Goal: Task Accomplishment & Management: Use online tool/utility

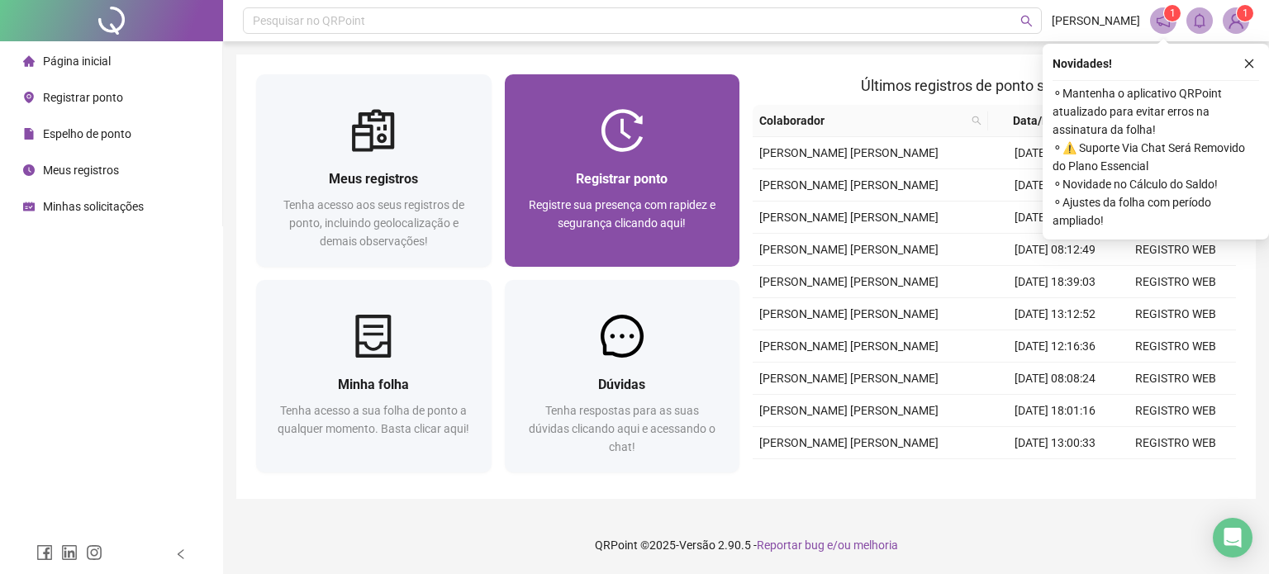
click at [638, 217] on span "Registre sua presença com rapidez e segurança clicando aqui!" at bounding box center [622, 213] width 187 height 31
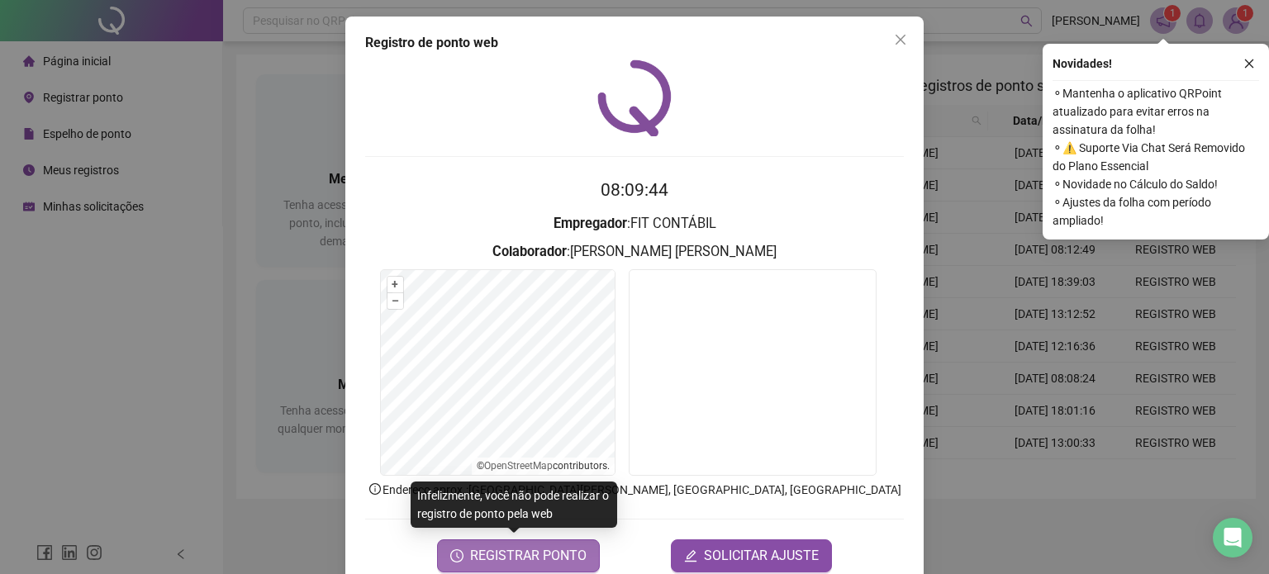
click at [515, 546] on span "REGISTRAR PONTO" at bounding box center [528, 556] width 116 height 20
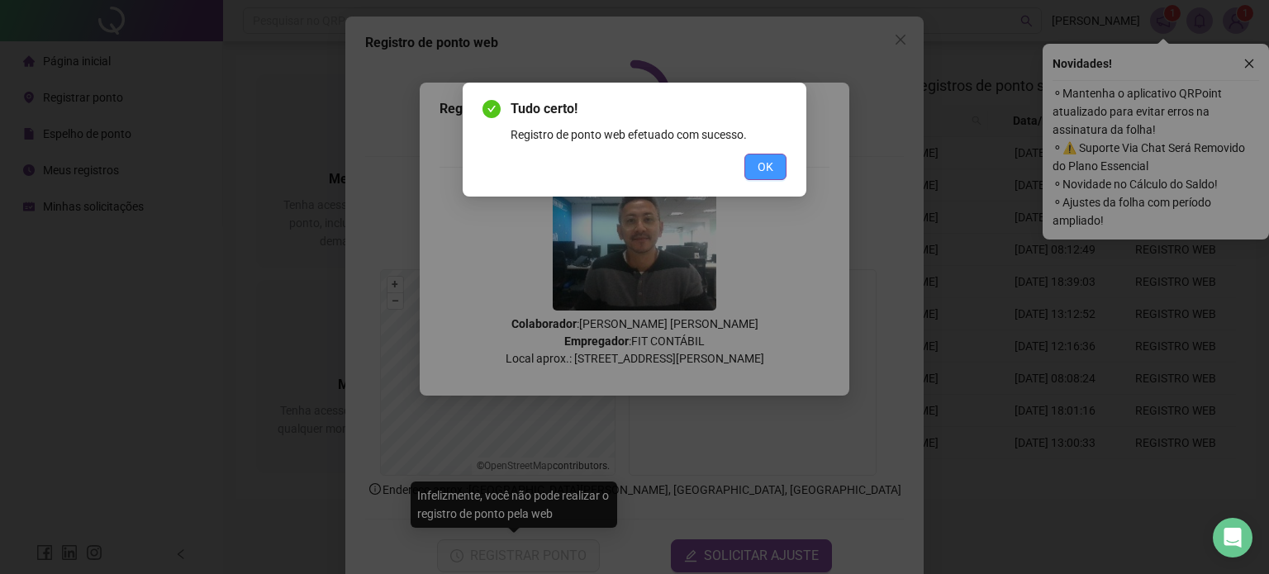
click at [770, 165] on span "OK" at bounding box center [765, 167] width 16 height 18
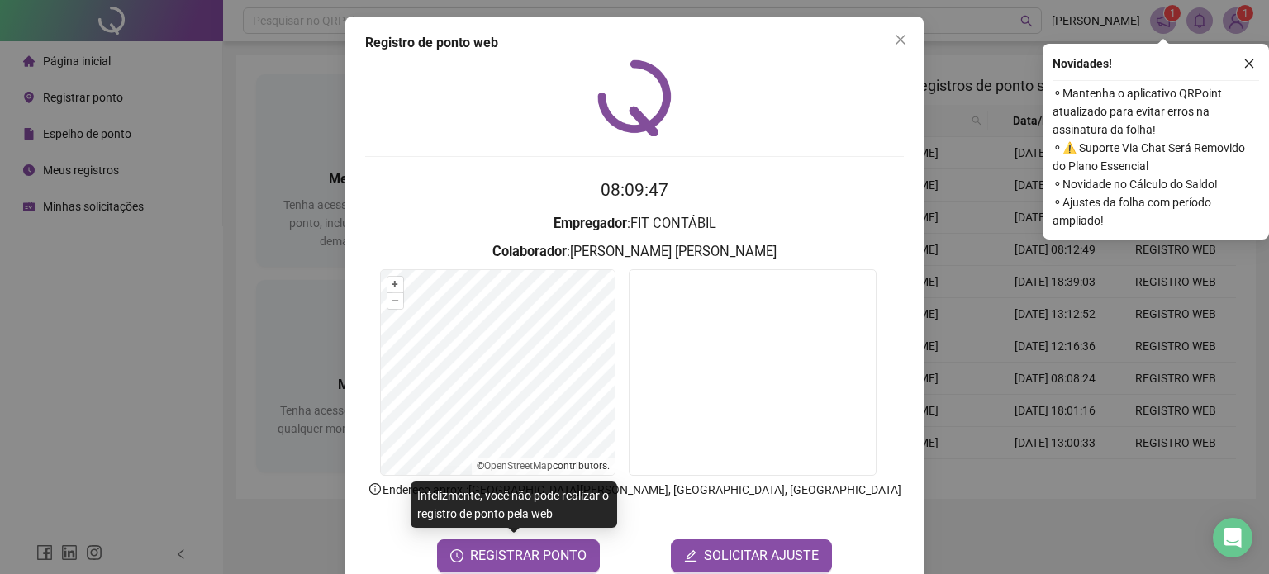
drag, startPoint x: 1247, startPoint y: 59, endPoint x: 952, endPoint y: 21, distance: 298.1
click at [1246, 61] on icon "close" at bounding box center [1249, 64] width 12 height 12
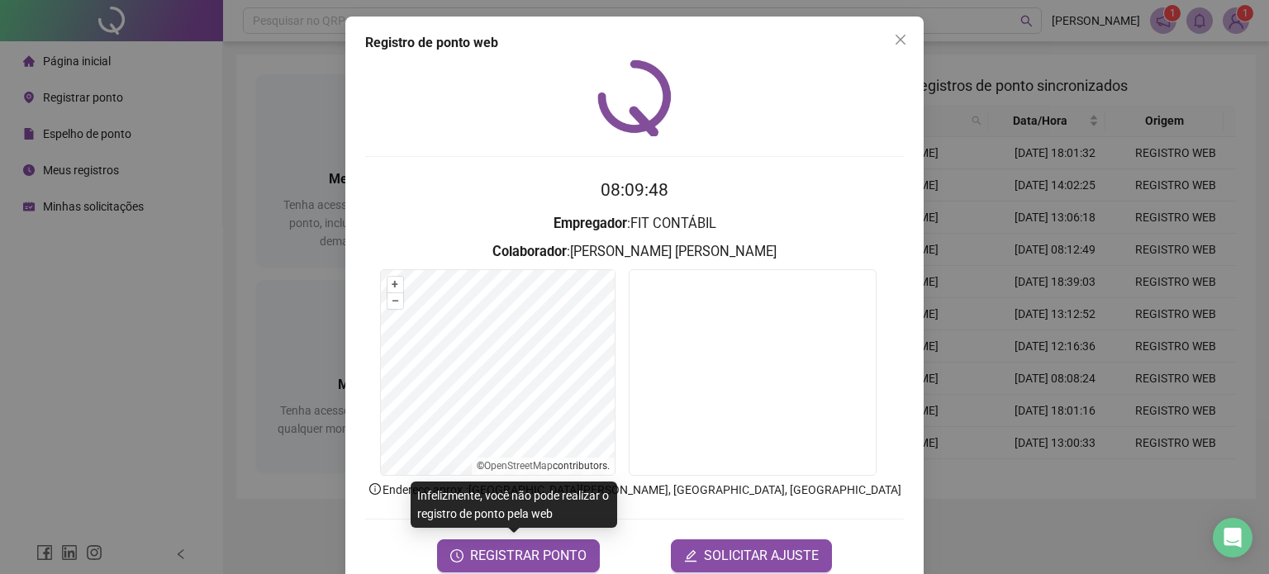
drag, startPoint x: 898, startPoint y: 38, endPoint x: 937, endPoint y: 45, distance: 39.5
click at [904, 38] on span "Close" at bounding box center [900, 39] width 26 height 13
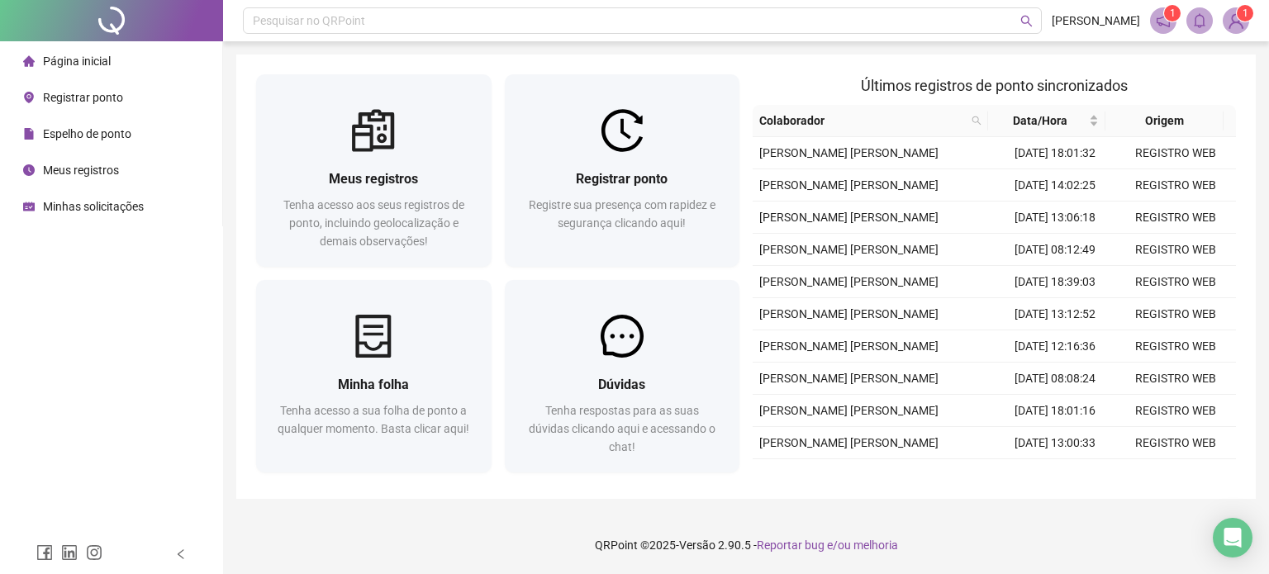
drag, startPoint x: 826, startPoint y: 74, endPoint x: 758, endPoint y: 93, distance: 70.3
click at [823, 78] on h2 "Últimos registros de ponto sincronizados" at bounding box center [993, 85] width 483 height 23
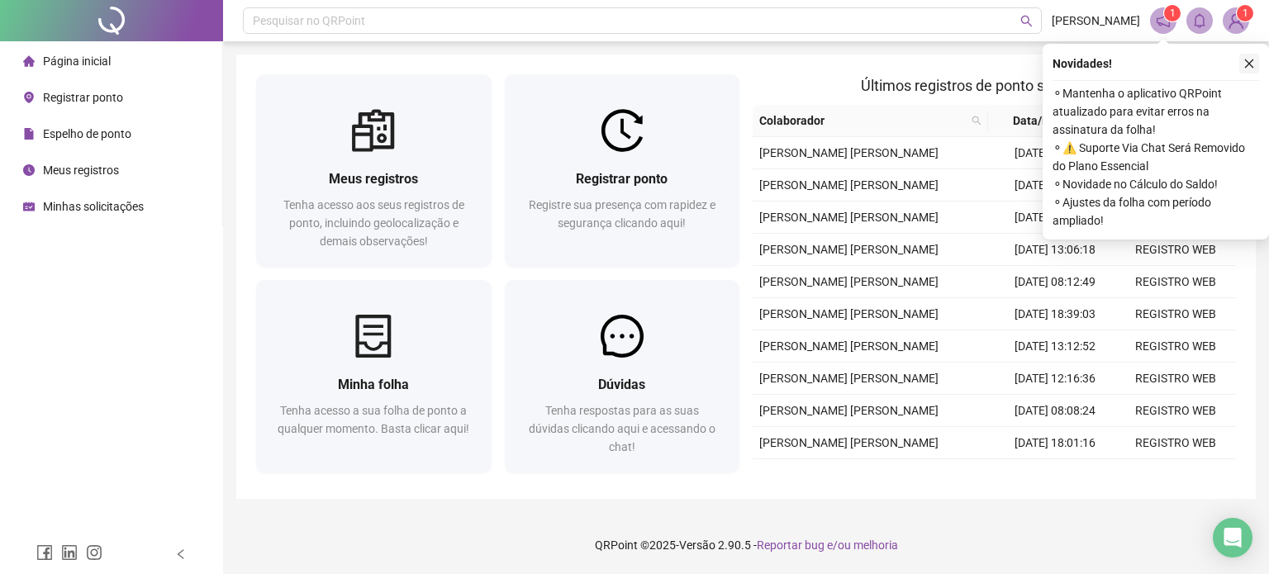
click at [1246, 59] on icon "close" at bounding box center [1249, 64] width 12 height 12
